Goal: Find specific page/section: Find specific page/section

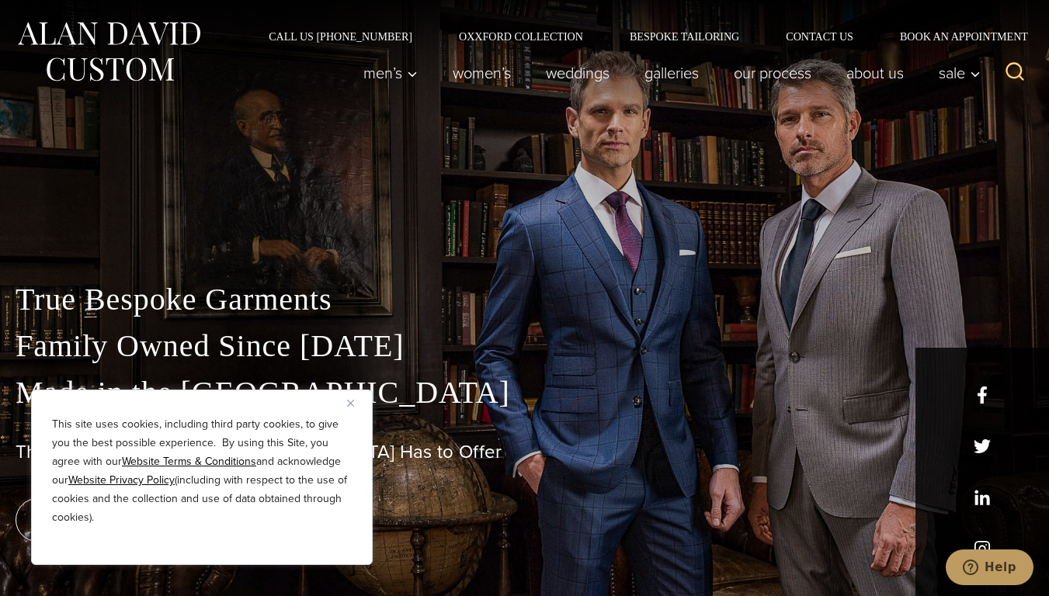
click at [356, 403] on button "Close" at bounding box center [356, 403] width 19 height 19
click at [300, 593] on div "True Bespoke Garments Family Owned Since [DATE] Made in [GEOGRAPHIC_DATA] The B…" at bounding box center [524, 436] width 1049 height 320
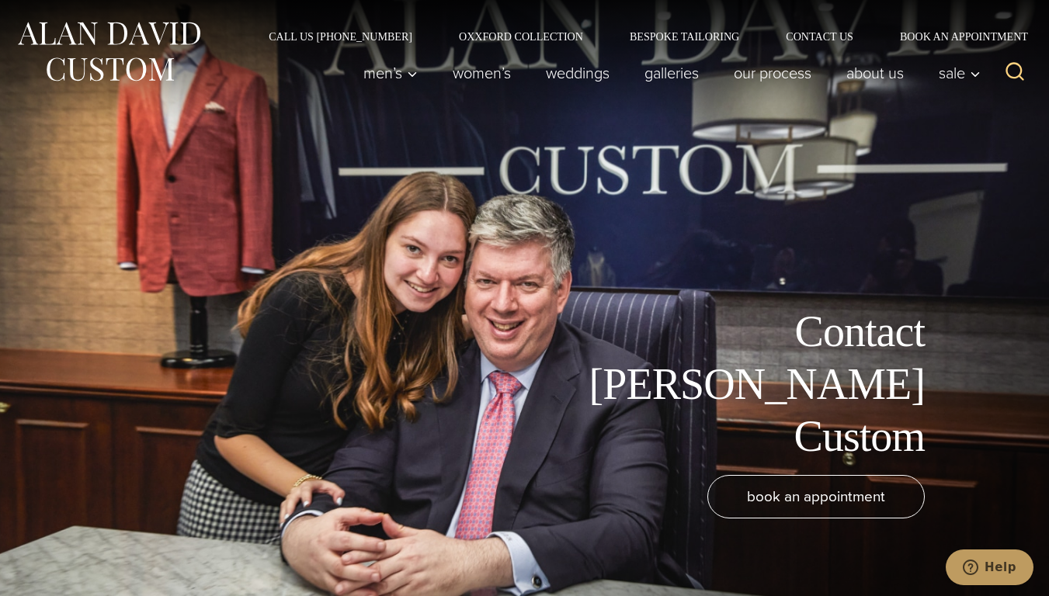
click at [300, 593] on div "Contact Alan David Custom book an appointment" at bounding box center [524, 298] width 1049 height 596
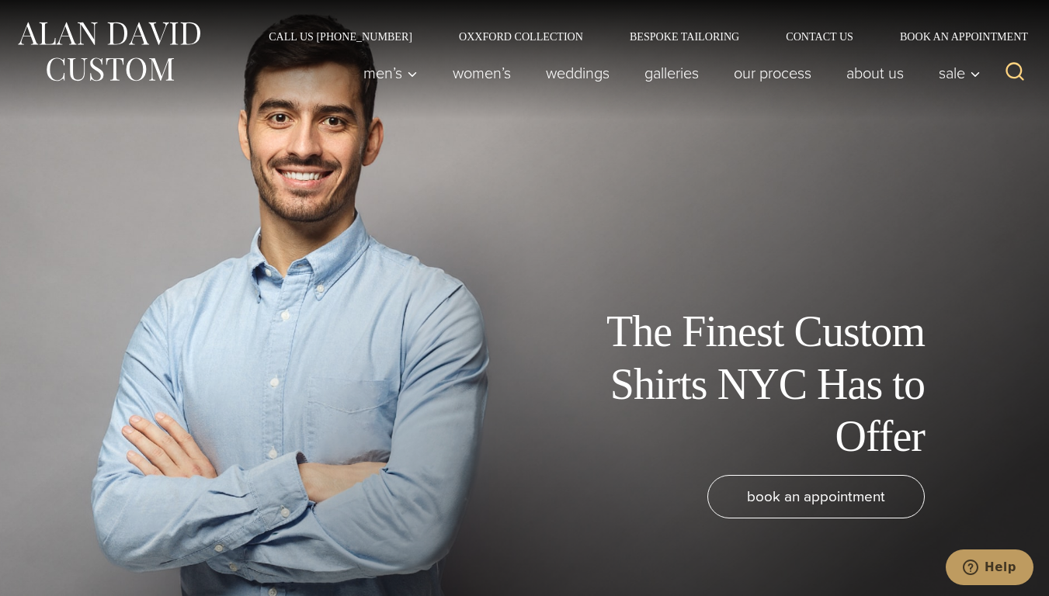
click at [300, 593] on div "The Finest Custom Shirts NYC Has to Offer book an appointment" at bounding box center [524, 298] width 1049 height 596
